Goal: Task Accomplishment & Management: Complete application form

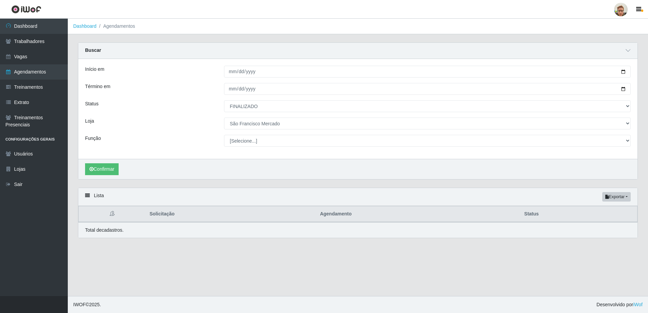
select select "FINALIZADO"
select select "168"
click at [99, 175] on div "Confirmar" at bounding box center [357, 169] width 559 height 20
click at [101, 171] on button "Confirmar" at bounding box center [102, 169] width 34 height 12
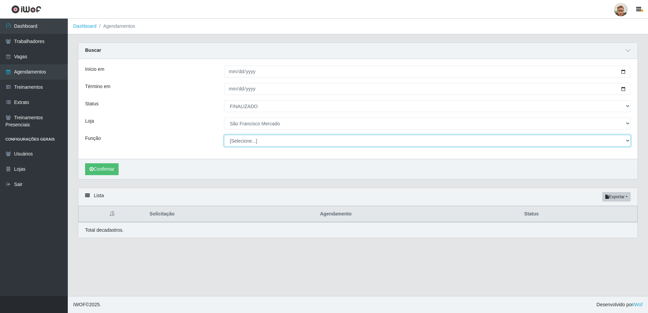
click at [251, 141] on select "[Selecione...] Balconista de Açougue [PERSON_NAME] de Açougue + Balconista de A…" at bounding box center [427, 141] width 407 height 12
select select "22"
click at [224, 135] on select "[Selecione...] Balconista de Açougue [PERSON_NAME] de Açougue + Balconista de A…" at bounding box center [427, 141] width 407 height 12
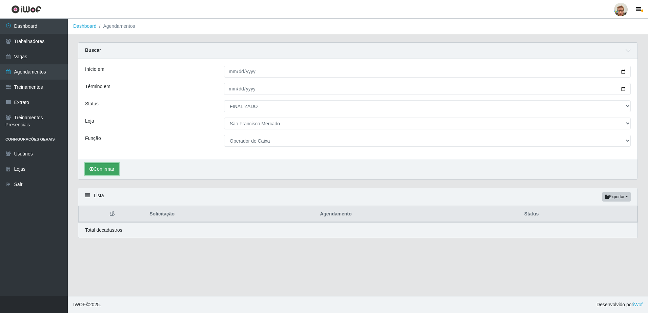
click at [119, 171] on button "Confirmar" at bounding box center [102, 169] width 34 height 12
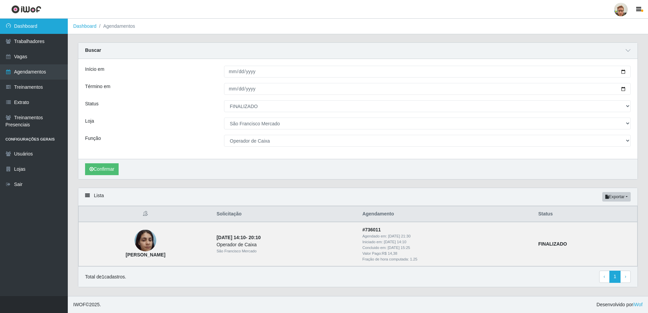
click at [25, 21] on link "Dashboard" at bounding box center [34, 26] width 68 height 15
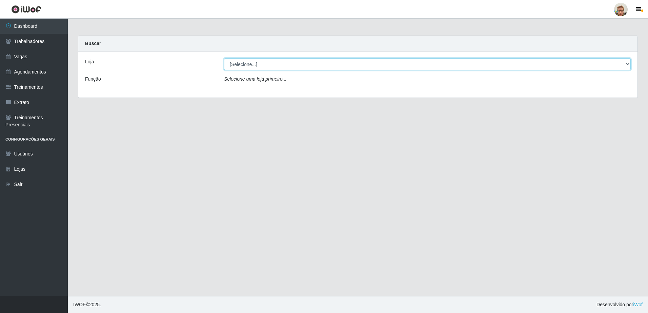
drag, startPoint x: 263, startPoint y: 62, endPoint x: 263, endPoint y: 67, distance: 5.8
click at [263, 62] on select "[Selecione...] [GEOGRAPHIC_DATA][PERSON_NAME]" at bounding box center [427, 64] width 407 height 12
select select "168"
click at [224, 58] on select "[Selecione...] [GEOGRAPHIC_DATA][PERSON_NAME]" at bounding box center [427, 64] width 407 height 12
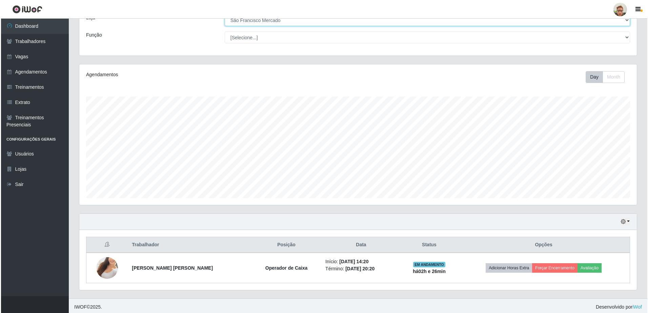
scroll to position [46, 0]
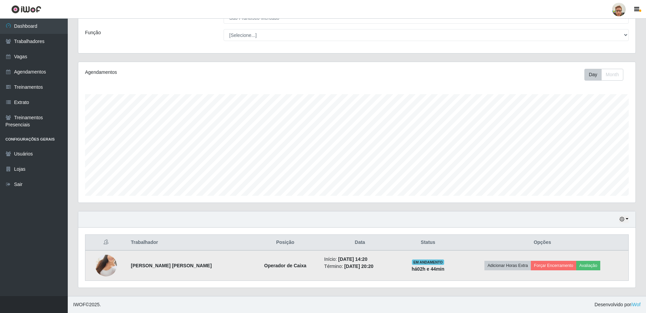
click at [104, 260] on img at bounding box center [106, 265] width 22 height 39
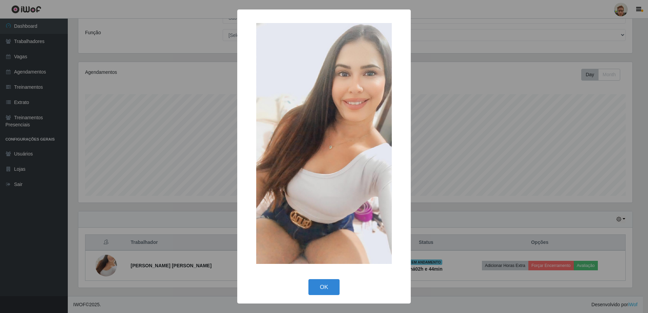
click at [142, 259] on div "× OK Cancel" at bounding box center [324, 156] width 648 height 313
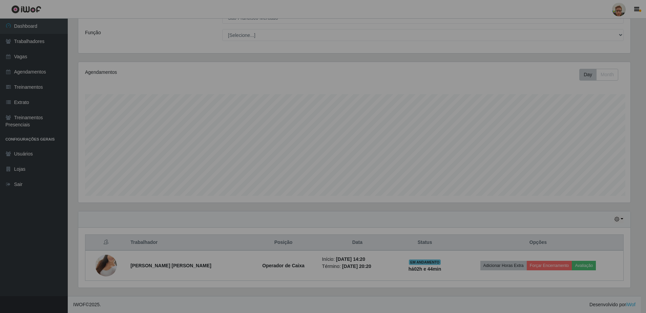
scroll to position [141, 557]
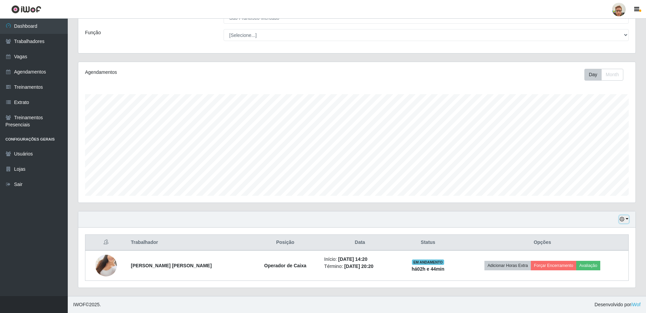
click at [622, 218] on icon "button" at bounding box center [622, 219] width 5 height 5
click at [31, 72] on link "Agendamentos" at bounding box center [34, 71] width 68 height 15
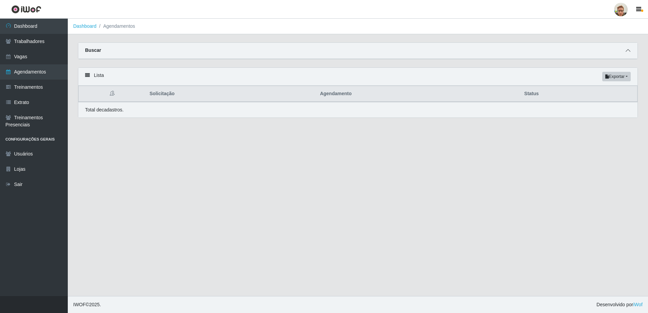
click at [625, 51] on span at bounding box center [628, 51] width 8 height 8
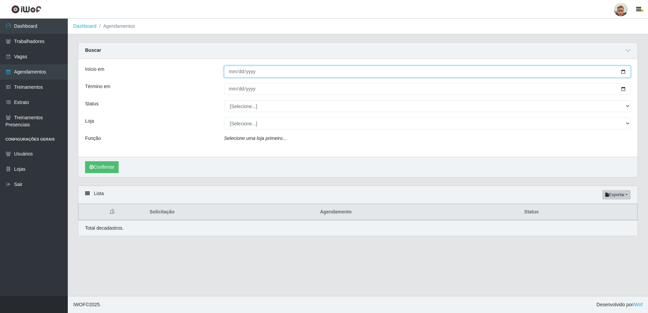
click at [622, 72] on input "Início em" at bounding box center [427, 72] width 407 height 12
type input "[DATE]"
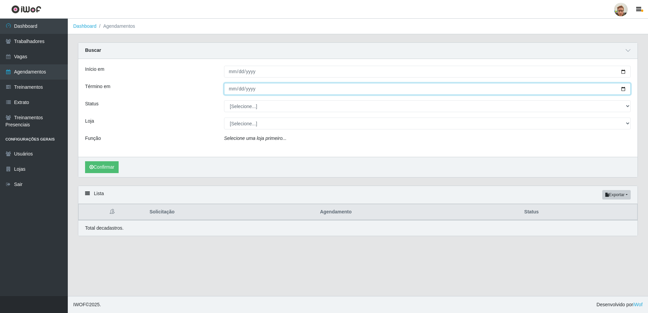
click at [622, 90] on input "Término em" at bounding box center [427, 89] width 407 height 12
type input "[DATE]"
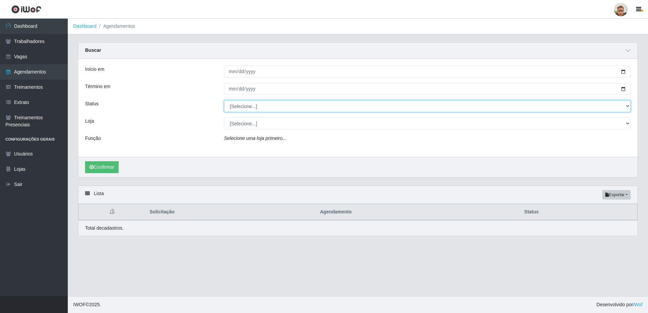
click at [233, 106] on select "[Selecione...] AGENDADO AGUARDANDO LIBERAR EM ANDAMENTO EM REVISÃO FINALIZADO C…" at bounding box center [427, 106] width 407 height 12
click at [224, 101] on select "[Selecione...] AGENDADO AGUARDANDO LIBERAR EM ANDAMENTO EM REVISÃO FINALIZADO C…" at bounding box center [427, 106] width 407 height 12
click at [244, 108] on select "[Selecione...] AGENDADO AGUARDANDO LIBERAR EM ANDAMENTO EM REVISÃO FINALIZADO C…" at bounding box center [427, 106] width 407 height 12
select select "EM ANDAMENTO"
click at [224, 101] on select "[Selecione...] AGENDADO AGUARDANDO LIBERAR EM ANDAMENTO EM REVISÃO FINALIZADO C…" at bounding box center [427, 106] width 407 height 12
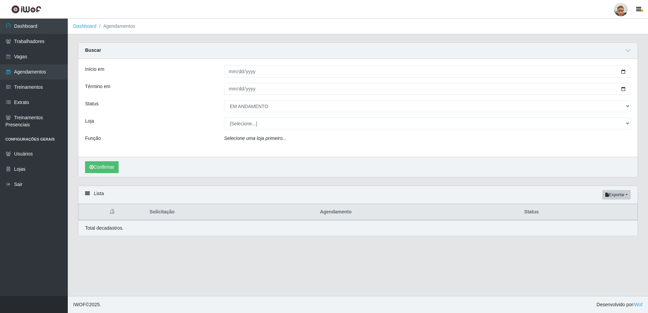
click at [245, 130] on div "Início em [DATE] Término em [DATE] Status [Selecione...] AGENDADO AGUARDANDO LI…" at bounding box center [357, 108] width 559 height 98
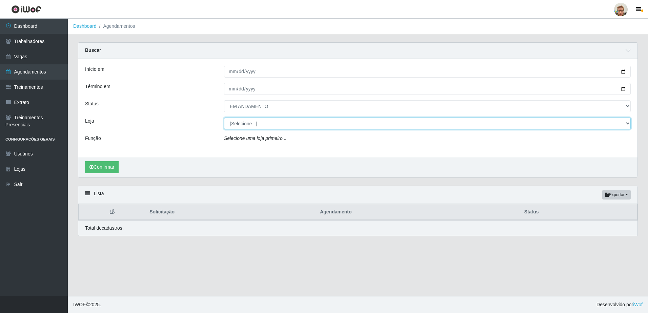
click at [247, 128] on select "[Selecione...] [GEOGRAPHIC_DATA][PERSON_NAME]" at bounding box center [427, 124] width 407 height 12
select select "168"
click at [224, 118] on select "[Selecione...] [GEOGRAPHIC_DATA][PERSON_NAME]" at bounding box center [427, 124] width 407 height 12
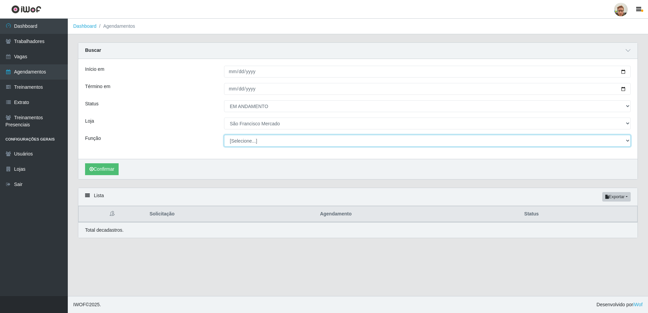
drag, startPoint x: 254, startPoint y: 142, endPoint x: 252, endPoint y: 147, distance: 5.0
click at [254, 142] on select "[Selecione...] Balconista de Açougue [PERSON_NAME] de Açougue + Balconista de A…" at bounding box center [427, 141] width 407 height 12
select select "22"
click at [224, 135] on select "[Selecione...] Balconista de Açougue [PERSON_NAME] de Açougue + Balconista de A…" at bounding box center [427, 141] width 407 height 12
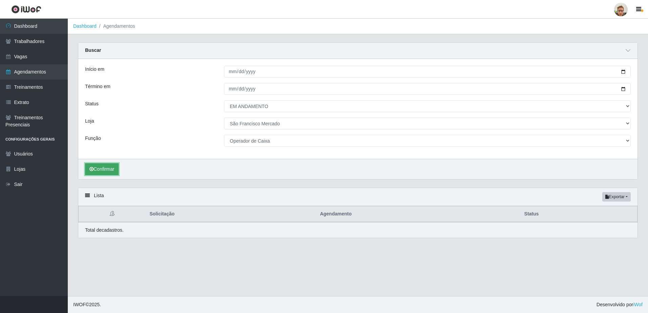
click at [117, 167] on button "Confirmar" at bounding box center [102, 169] width 34 height 12
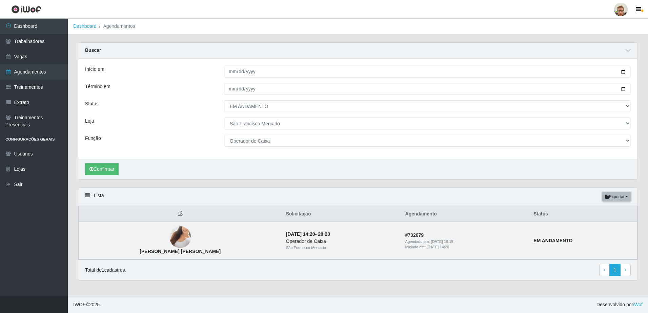
click at [619, 200] on button "Exportar" at bounding box center [616, 196] width 28 height 9
click at [591, 215] on button "PDF" at bounding box center [604, 210] width 54 height 14
